Goal: Task Accomplishment & Management: Complete application form

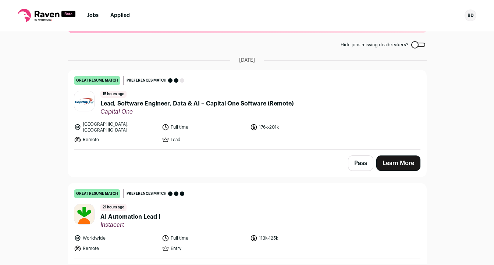
scroll to position [38, 0]
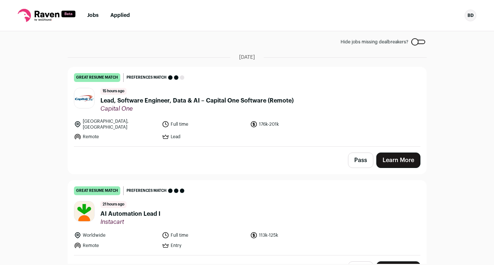
click at [217, 113] on link "great resume match You meet the must-have requirements, the nice-to-have requir…" at bounding box center [247, 106] width 358 height 79
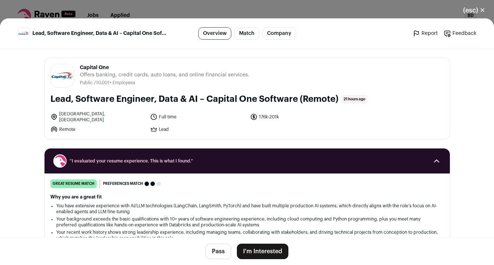
click at [272, 251] on button "I'm Interested" at bounding box center [263, 251] width 52 height 15
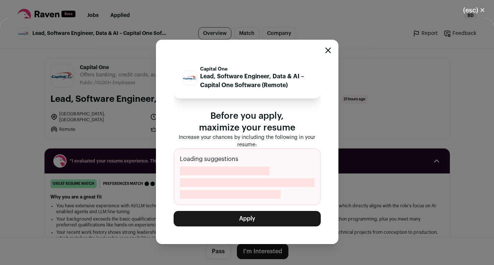
click at [254, 219] on button "Apply" at bounding box center [247, 218] width 147 height 15
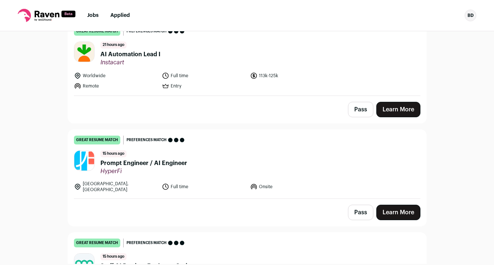
scroll to position [85, 0]
click at [194, 66] on link "great resume match You meet the must-have requirements, the nice-to-have requir…" at bounding box center [247, 58] width 358 height 75
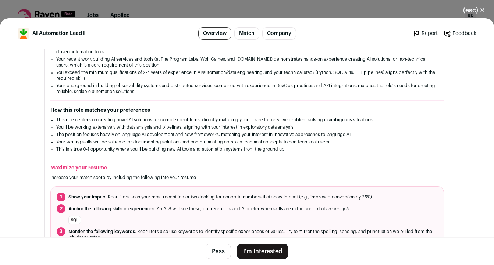
scroll to position [157, 0]
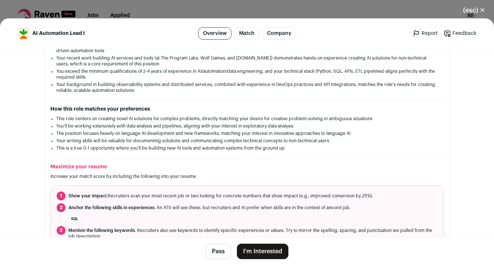
click at [270, 248] on button "I'm Interested" at bounding box center [263, 251] width 52 height 15
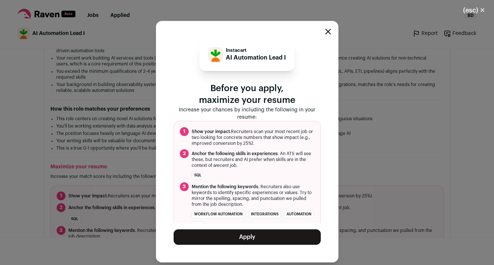
click at [265, 236] on button "Apply" at bounding box center [247, 237] width 147 height 15
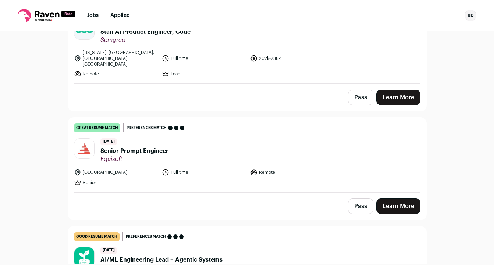
scroll to position [214, 0]
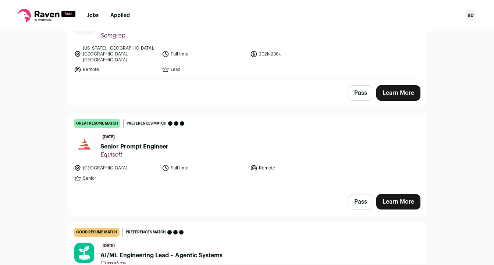
click at [224, 135] on header "[DATE] Senior Prompt Engineer [GEOGRAPHIC_DATA]" at bounding box center [247, 146] width 347 height 25
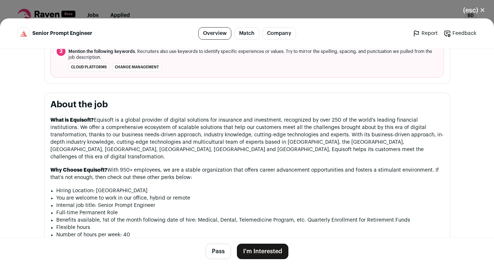
scroll to position [339, 0]
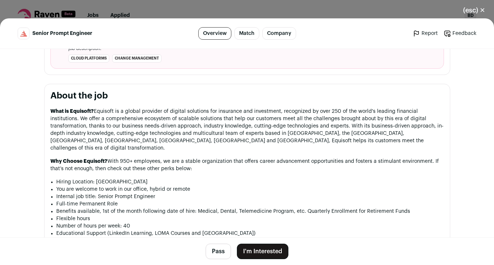
click at [261, 250] on button "I'm Interested" at bounding box center [263, 251] width 52 height 15
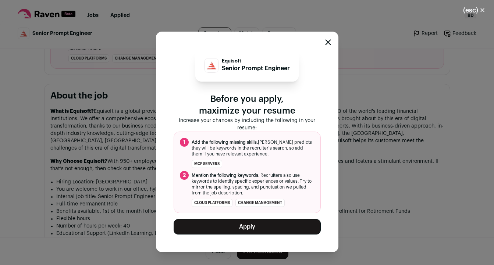
click at [254, 226] on button "Apply" at bounding box center [247, 226] width 147 height 15
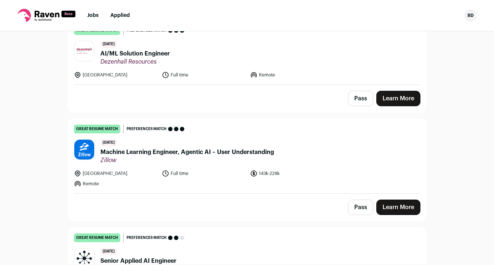
scroll to position [951, 0]
click at [217, 157] on link "great resume match You meet the must-have requirements, the nice-to-have requir…" at bounding box center [247, 155] width 358 height 75
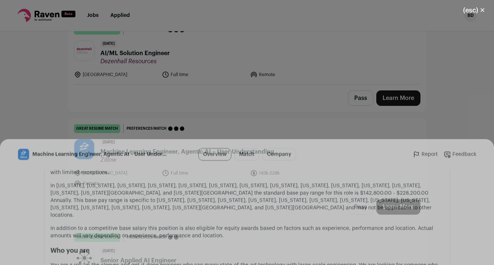
scroll to position [677, 0]
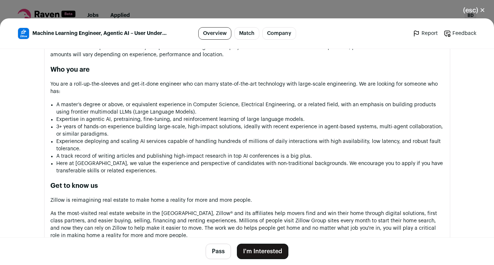
click at [269, 250] on button "I'm Interested" at bounding box center [263, 251] width 52 height 15
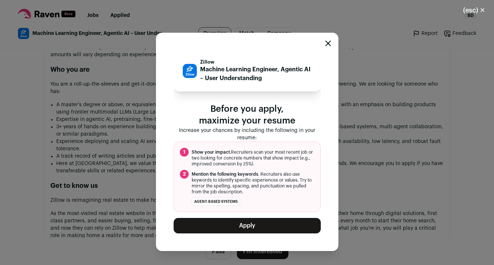
click at [265, 226] on button "Apply" at bounding box center [247, 225] width 147 height 15
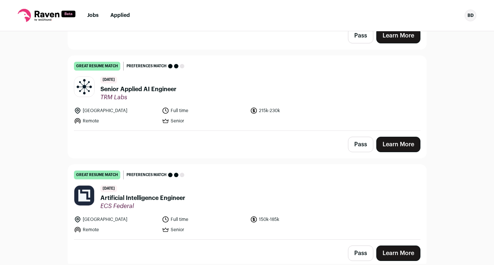
scroll to position [1014, 0]
click at [288, 78] on header "[DATE] Senior Applied AI Engineer TRM Labs" at bounding box center [247, 88] width 347 height 25
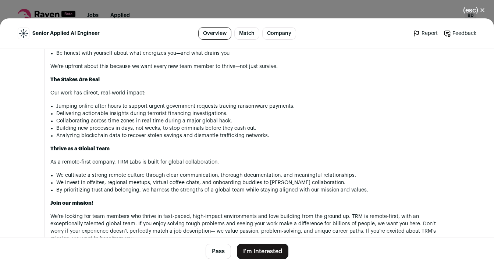
scroll to position [1157, 0]
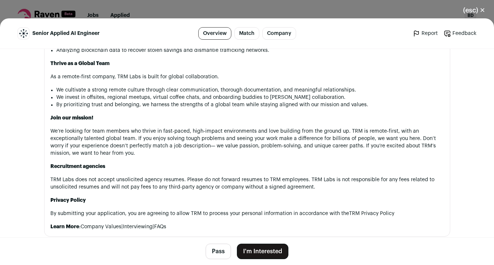
click at [256, 252] on button "I'm Interested" at bounding box center [263, 251] width 52 height 15
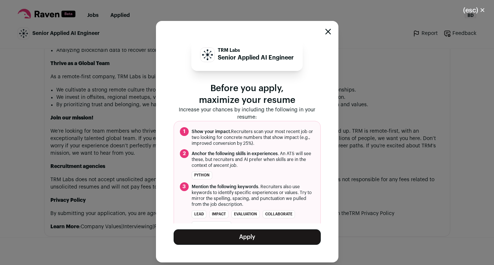
click at [253, 235] on button "Apply" at bounding box center [247, 237] width 147 height 15
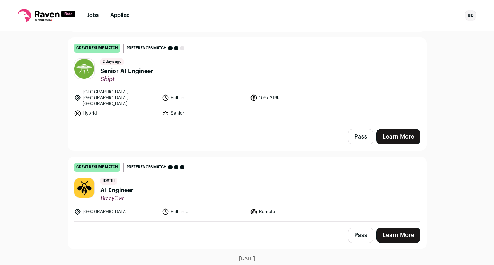
scroll to position [1577, 0]
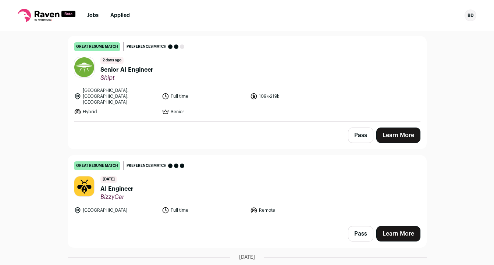
click at [326, 63] on header "[DATE] Senior AI Engineer Shipt" at bounding box center [247, 69] width 347 height 25
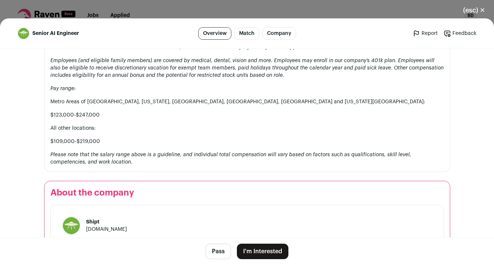
scroll to position [878, 0]
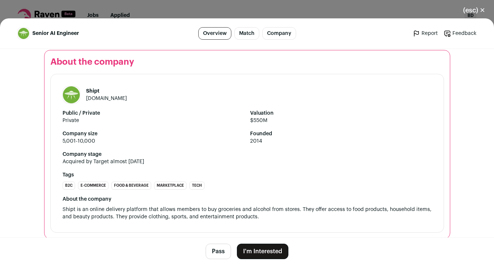
click at [263, 250] on button "I'm Interested" at bounding box center [263, 251] width 52 height 15
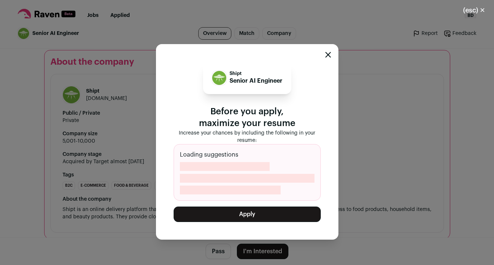
click at [259, 215] on button "Apply" at bounding box center [247, 214] width 147 height 15
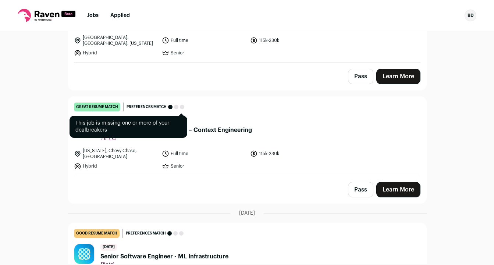
scroll to position [1745, 0]
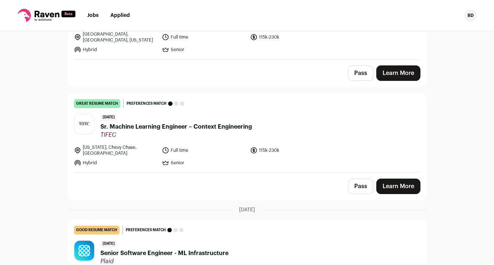
click at [311, 145] on li "115k-230k" at bounding box center [292, 151] width 84 height 12
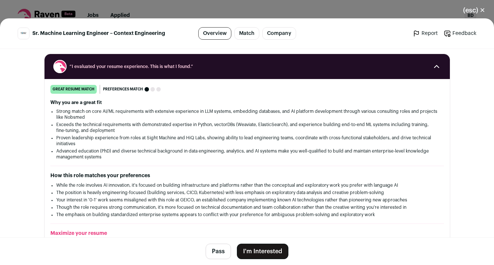
scroll to position [187, 0]
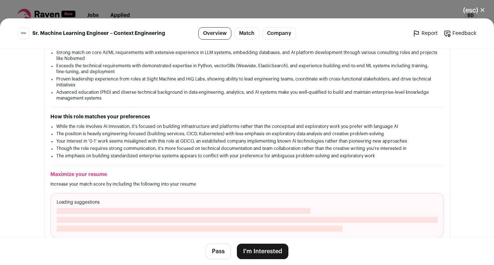
click at [264, 251] on button "I'm Interested" at bounding box center [263, 251] width 52 height 15
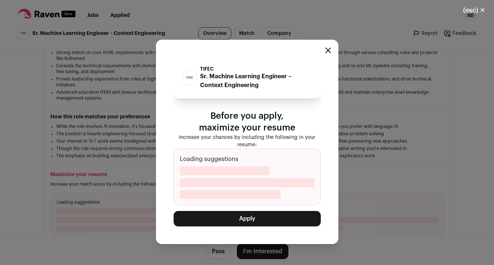
click at [270, 218] on button "Apply" at bounding box center [247, 218] width 147 height 15
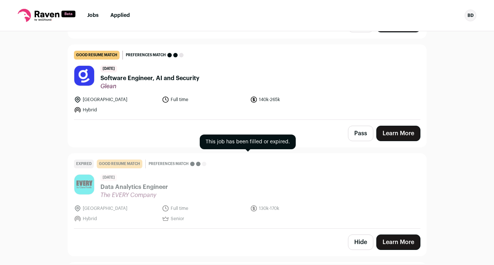
scroll to position [2149, 0]
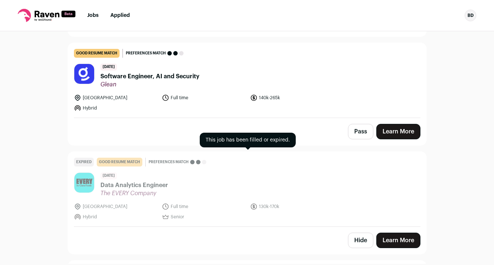
click at [249, 173] on header "[DATE] Data Analytics Engineer The EVERY Company" at bounding box center [247, 185] width 347 height 25
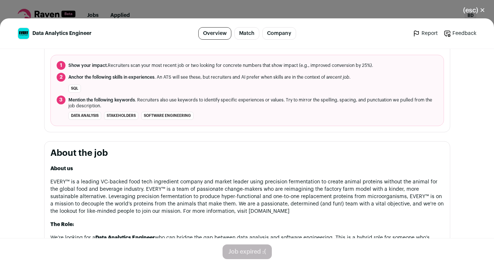
scroll to position [294, 0]
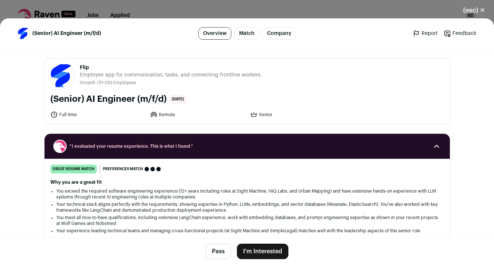
click at [260, 250] on button "I'm Interested" at bounding box center [263, 251] width 52 height 15
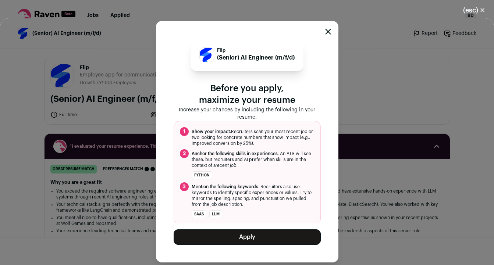
click at [253, 236] on button "Apply" at bounding box center [247, 237] width 147 height 15
